Goal: Task Accomplishment & Management: Manage account settings

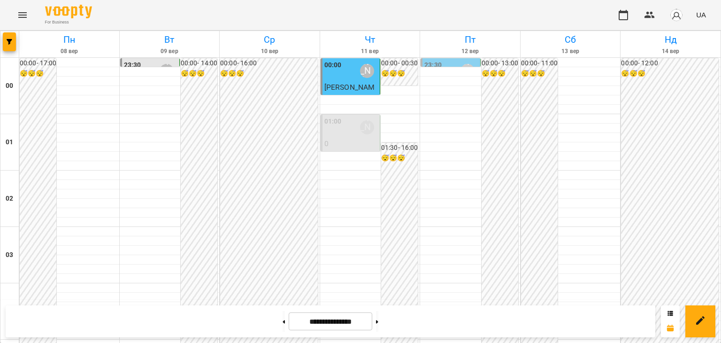
scroll to position [874, 0]
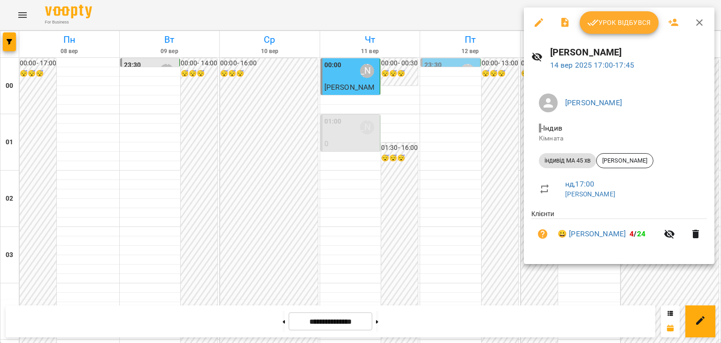
click at [633, 24] on span "Урок відбувся" at bounding box center [619, 22] width 64 height 11
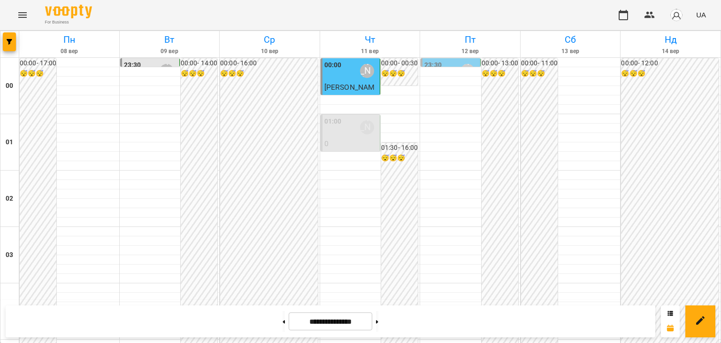
scroll to position [892, 0]
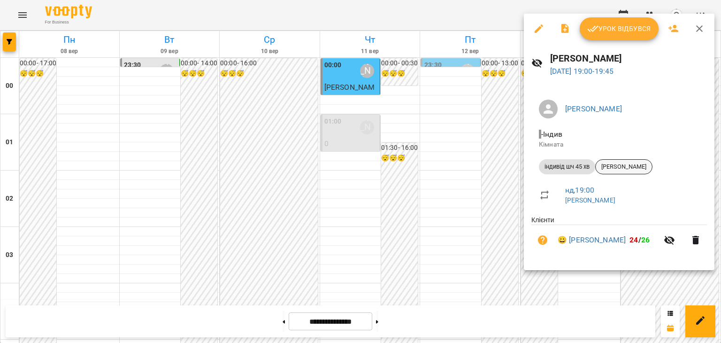
click at [634, 164] on span "[PERSON_NAME]" at bounding box center [623, 166] width 56 height 8
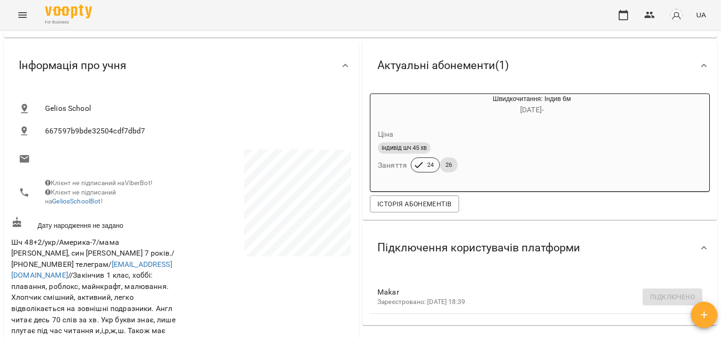
scroll to position [141, 0]
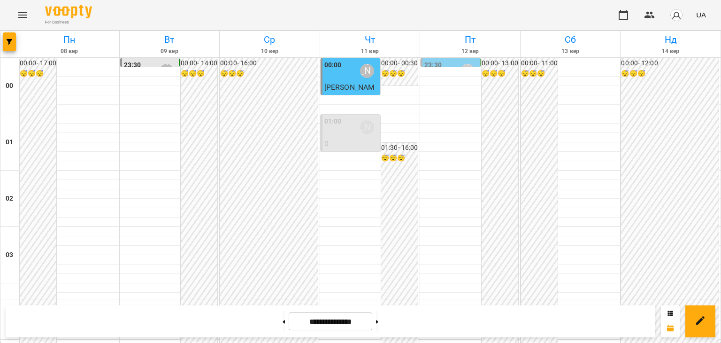
scroll to position [827, 0]
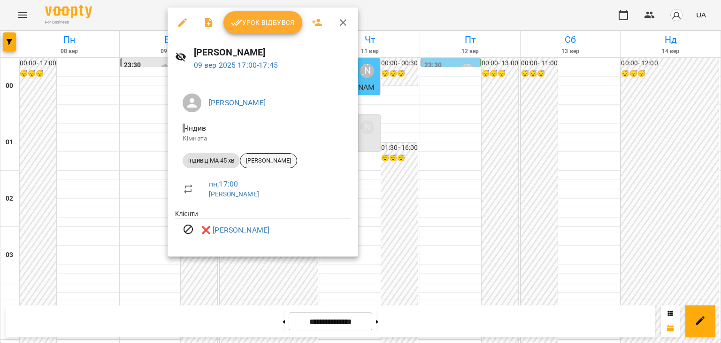
click at [294, 160] on span "[PERSON_NAME]" at bounding box center [268, 160] width 56 height 8
